Goal: Obtain resource: Obtain resource

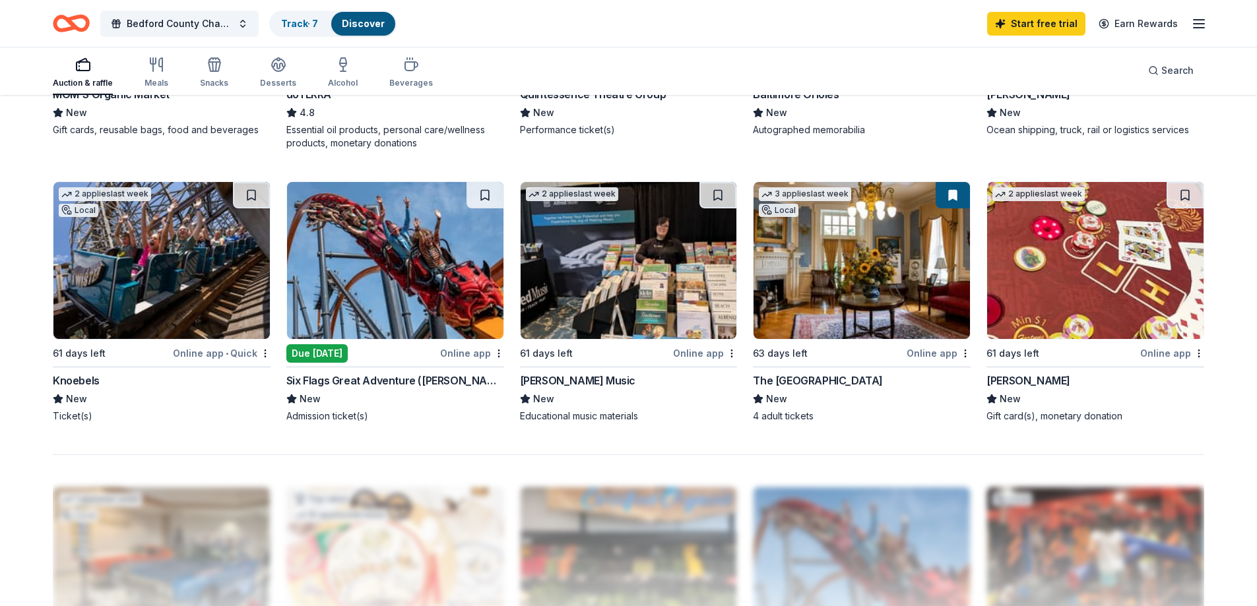
scroll to position [924, 0]
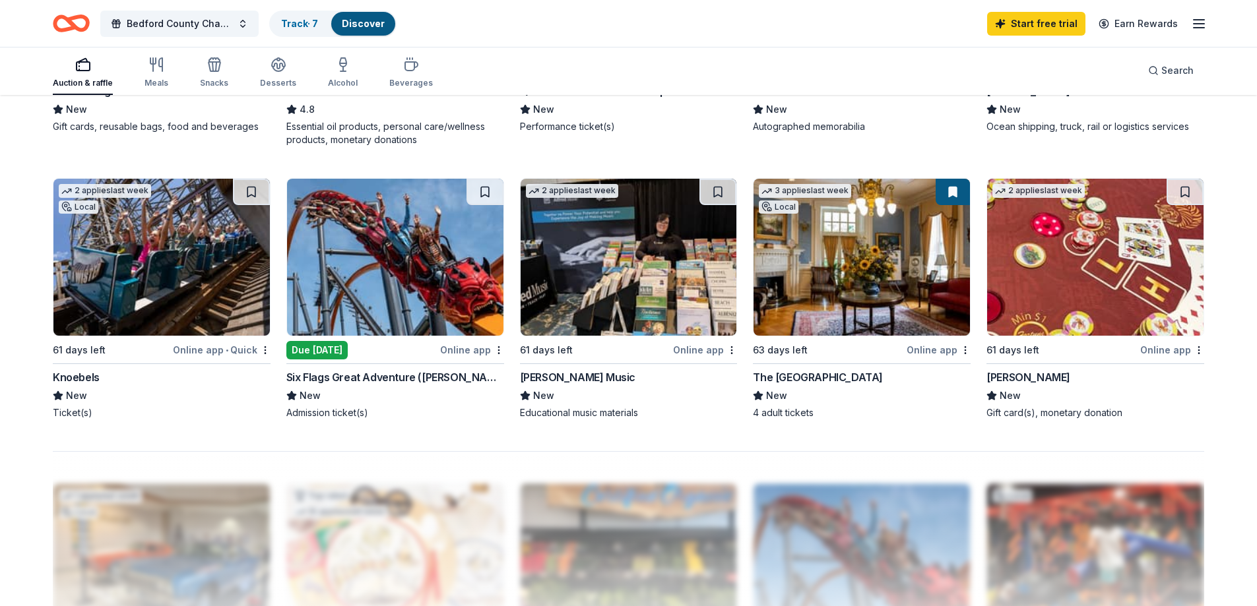
click at [162, 289] on img at bounding box center [161, 257] width 216 height 157
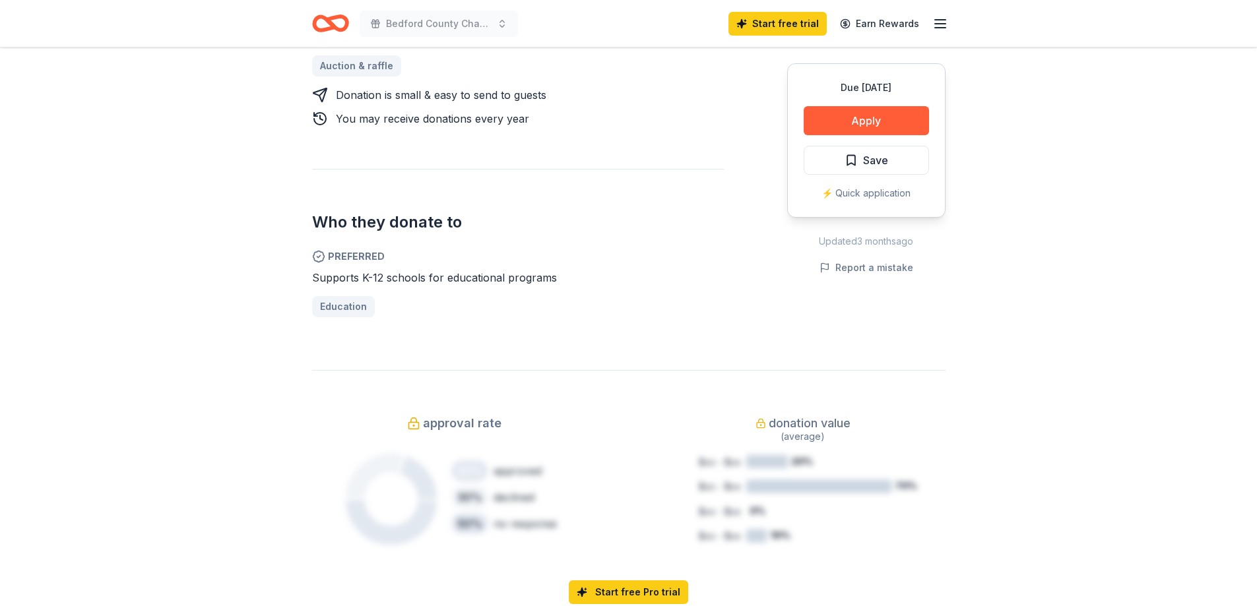
scroll to position [154, 0]
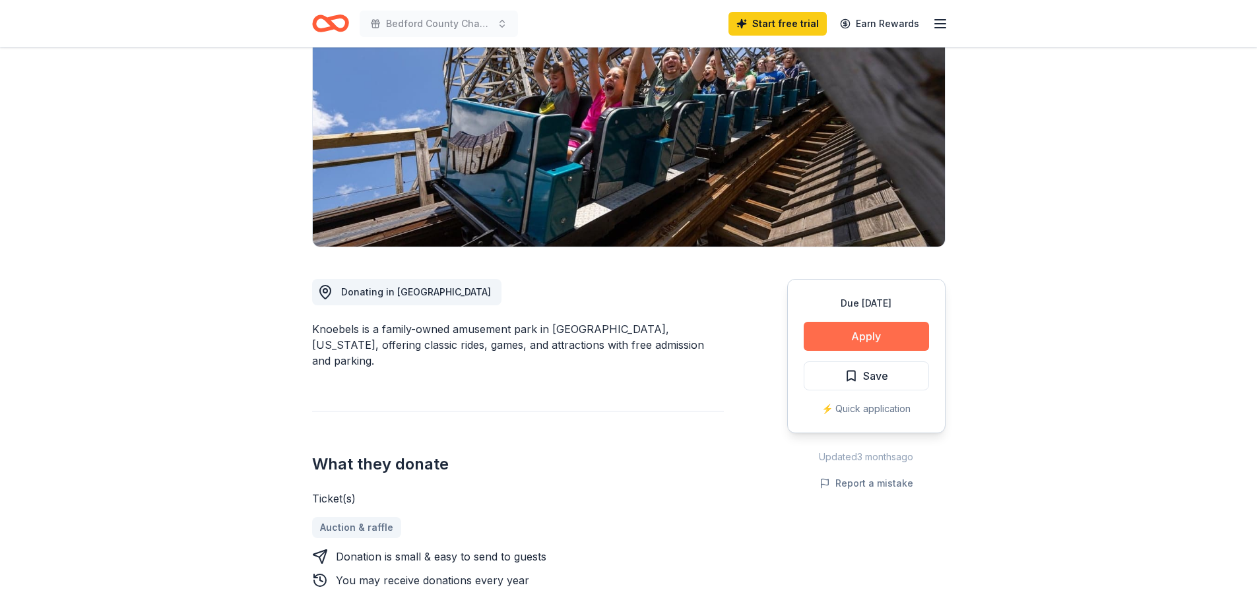
click at [890, 332] on button "Apply" at bounding box center [865, 336] width 125 height 29
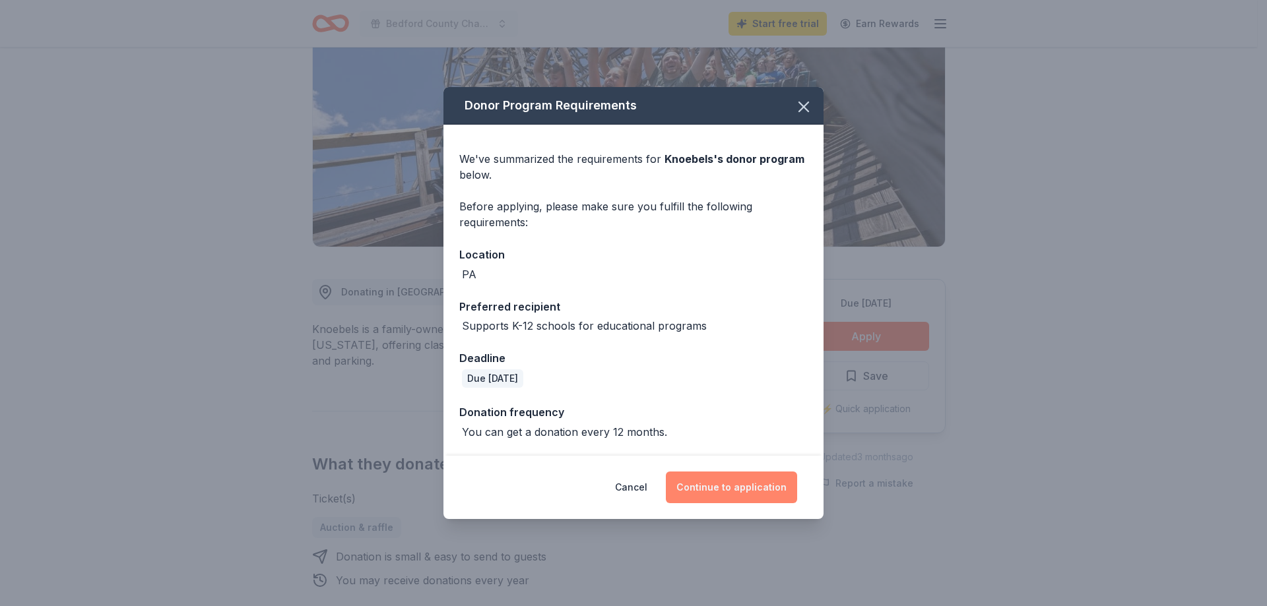
click at [751, 489] on button "Continue to application" at bounding box center [731, 488] width 131 height 32
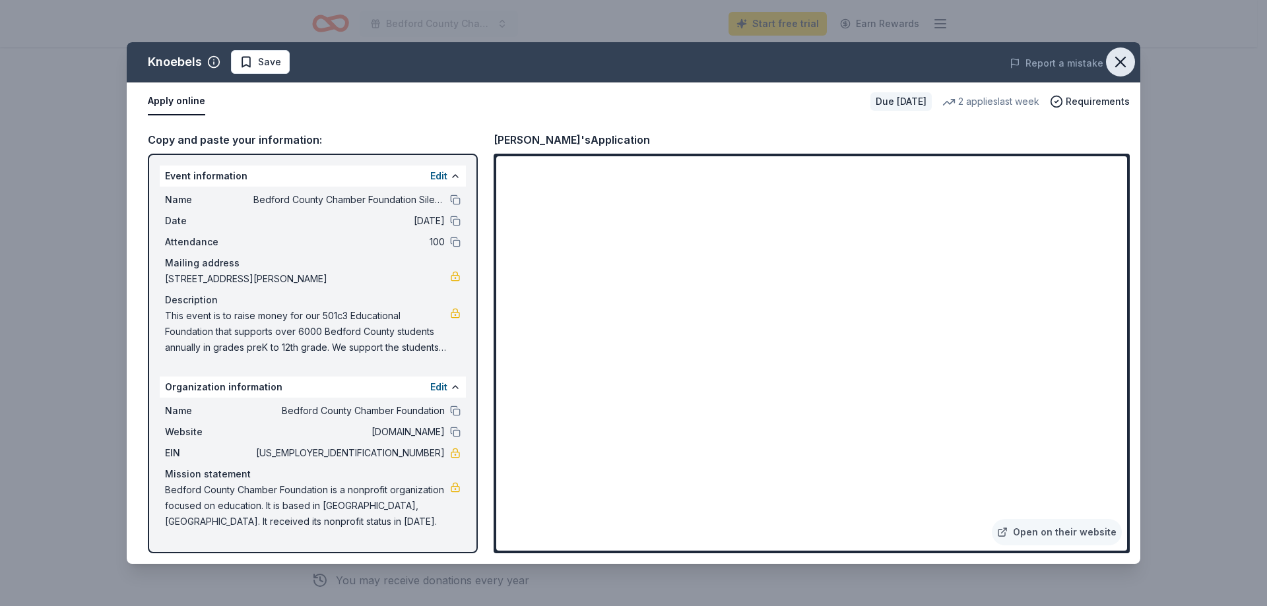
click at [1129, 56] on icon "button" at bounding box center [1120, 62] width 18 height 18
